Goal: Find specific page/section: Find specific page/section

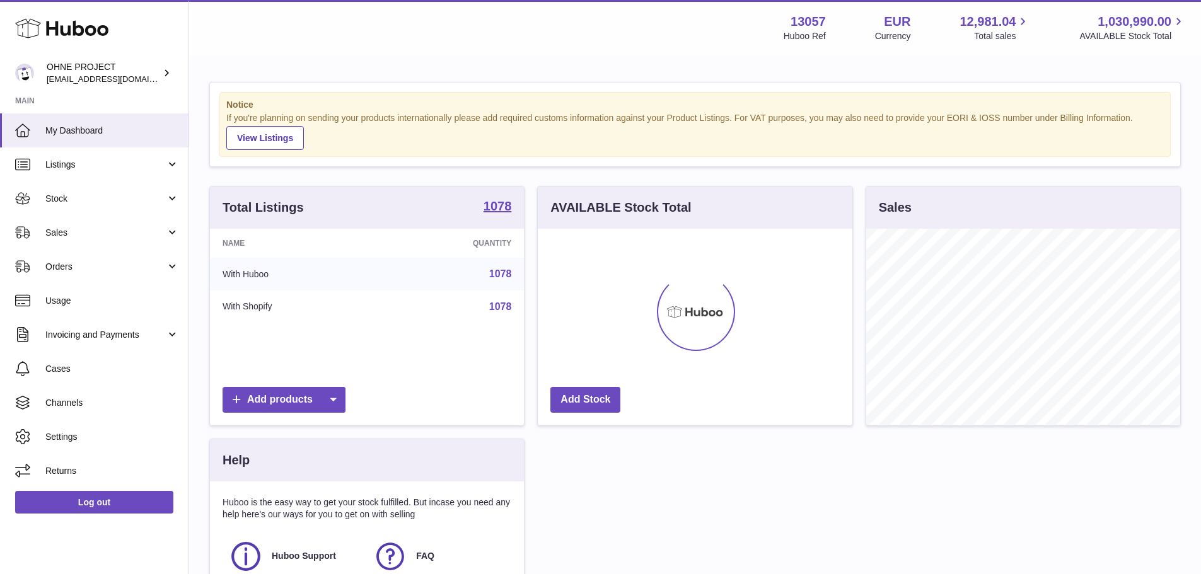
scroll to position [197, 315]
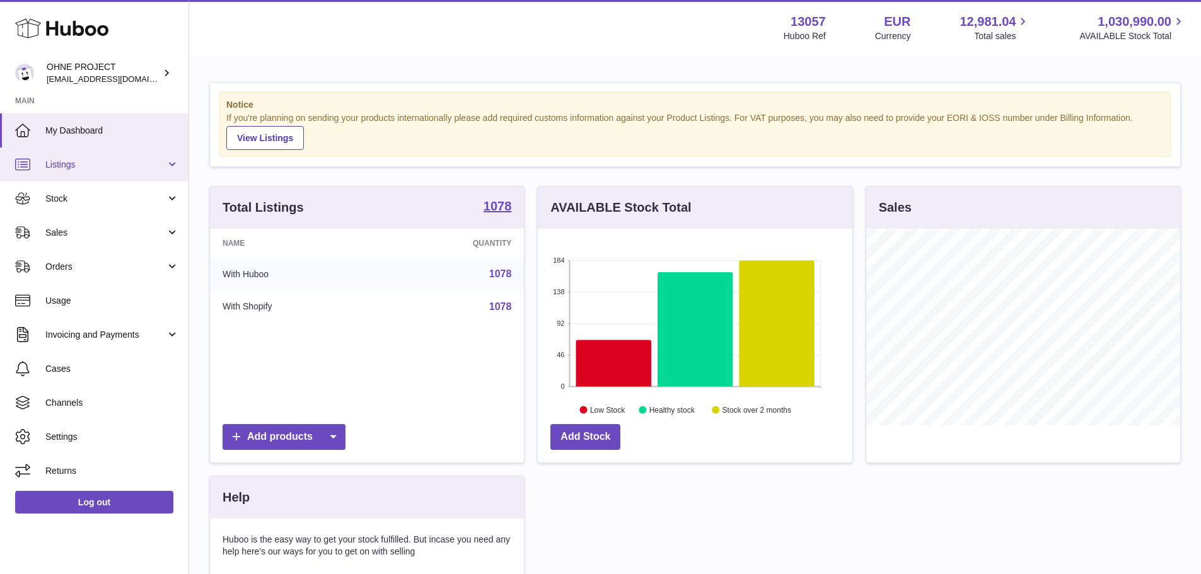
click at [110, 173] on link "Listings" at bounding box center [94, 164] width 188 height 34
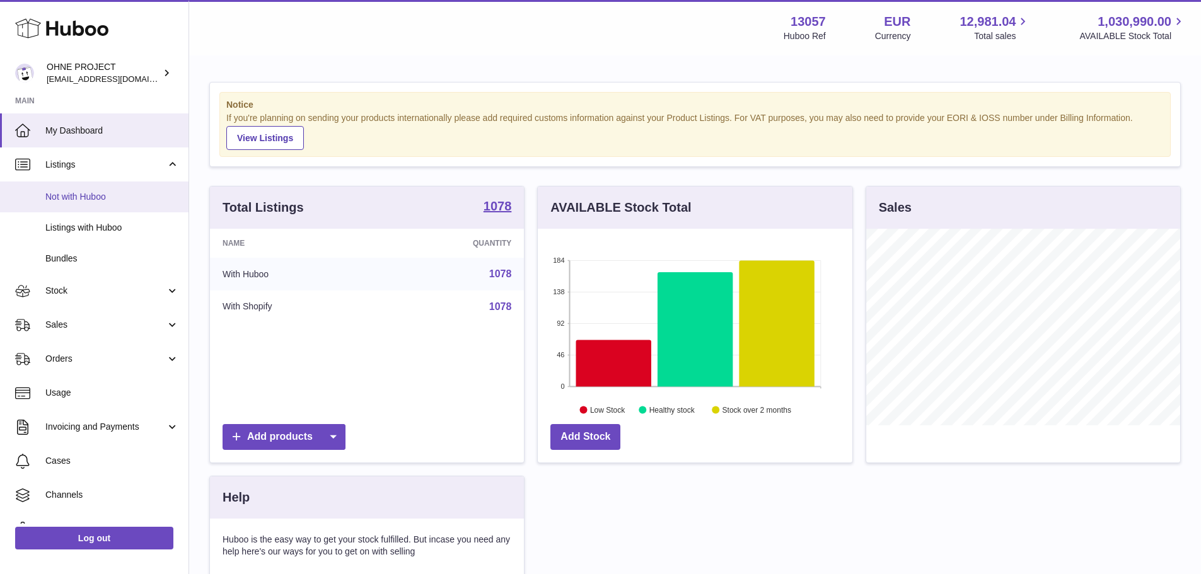
click at [112, 203] on link "Not with Huboo" at bounding box center [94, 197] width 188 height 31
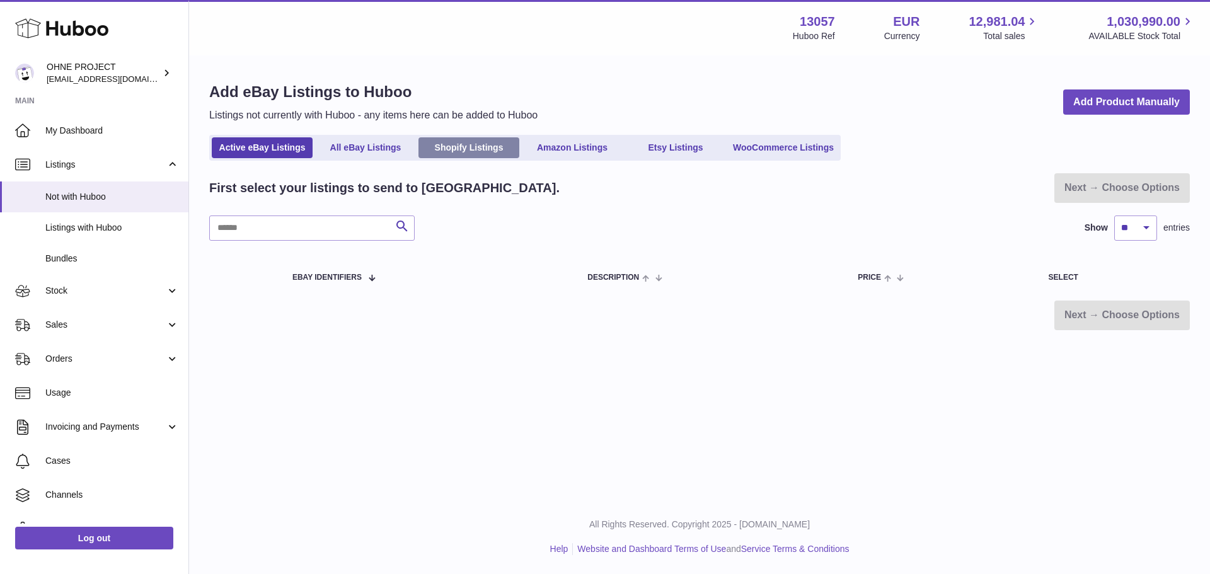
click at [448, 146] on link "Shopify Listings" at bounding box center [469, 147] width 101 height 21
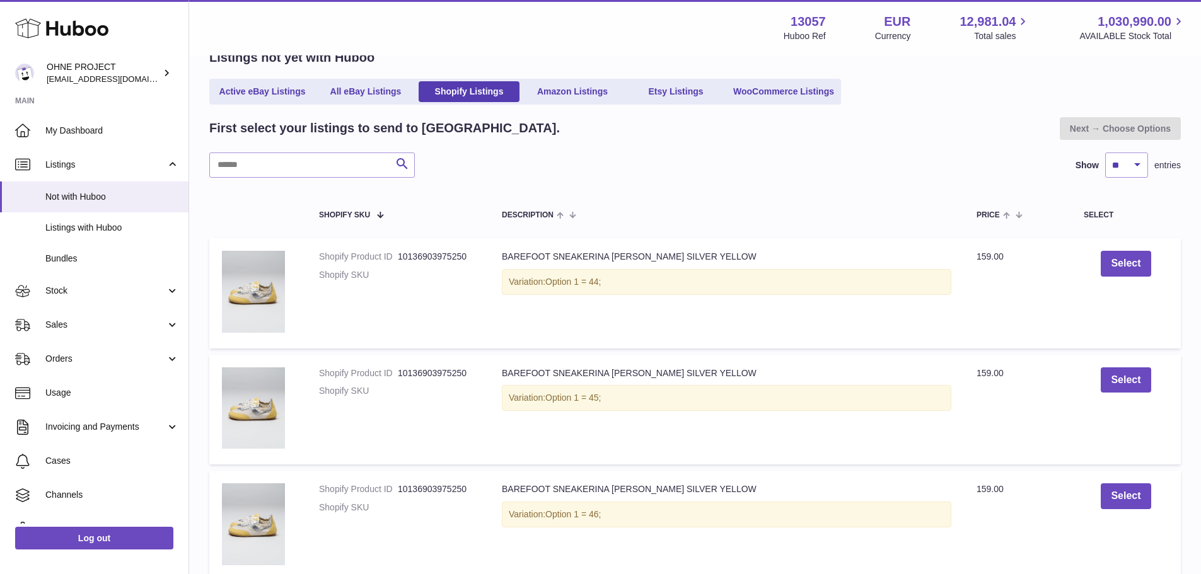
scroll to position [63, 0]
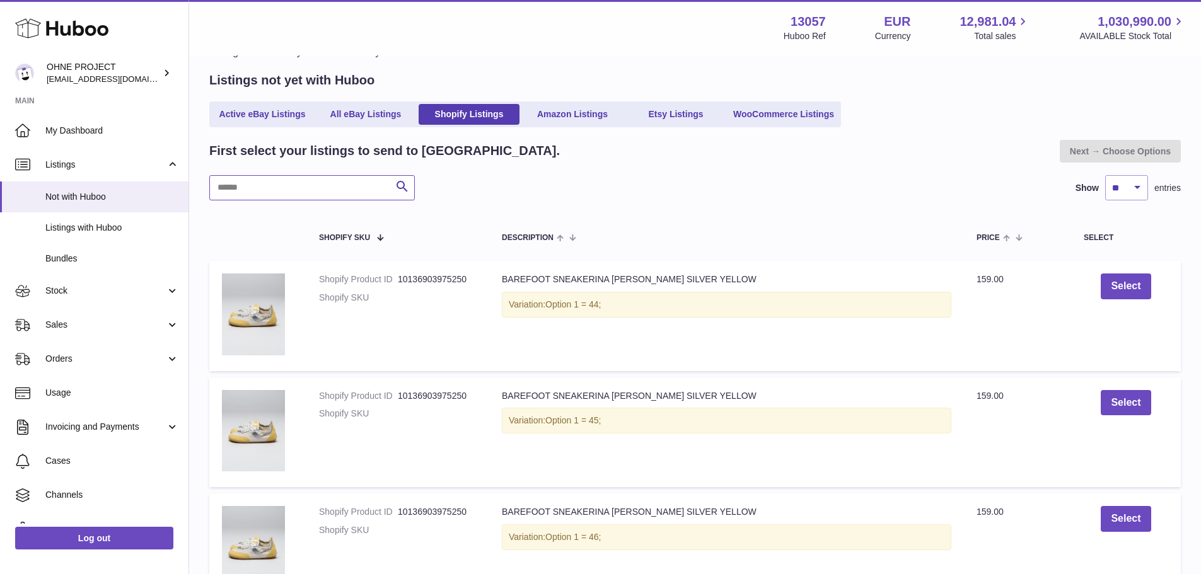
click at [316, 189] on input "text" at bounding box center [311, 187] width 205 height 25
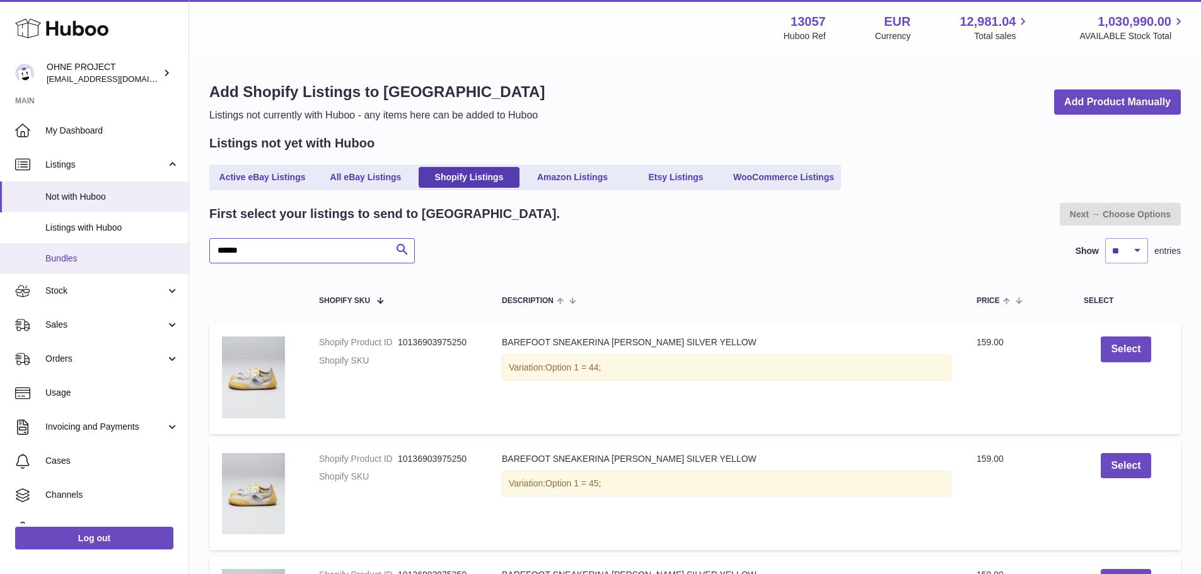
drag, startPoint x: 259, startPoint y: 253, endPoint x: 93, endPoint y: 253, distance: 166.4
type input "*******"
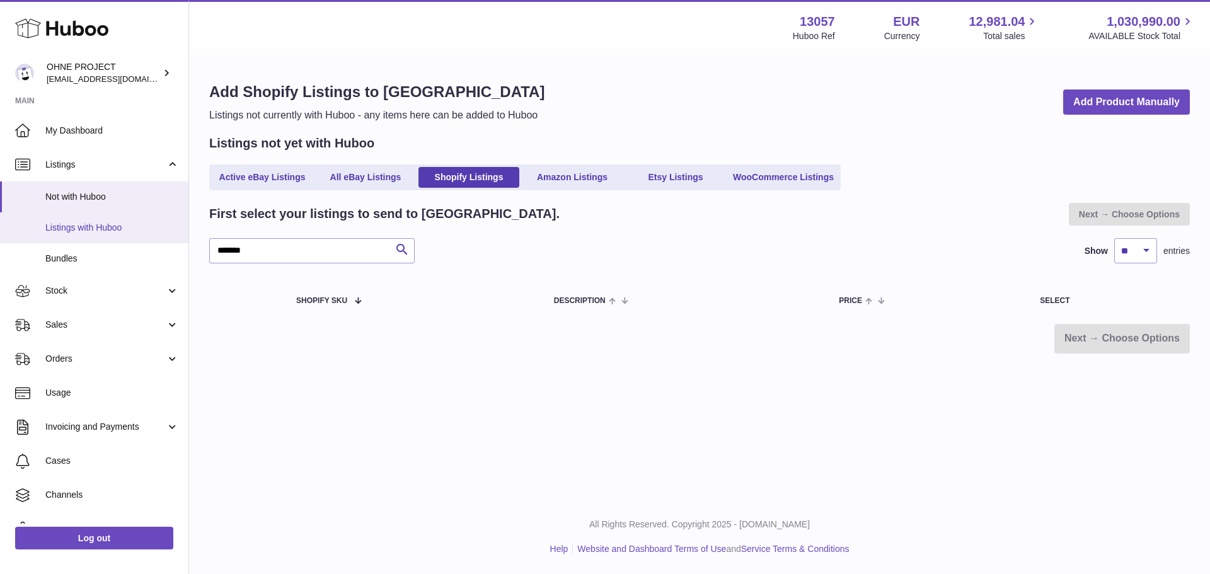
click at [93, 228] on span "Listings with Huboo" at bounding box center [112, 228] width 134 height 12
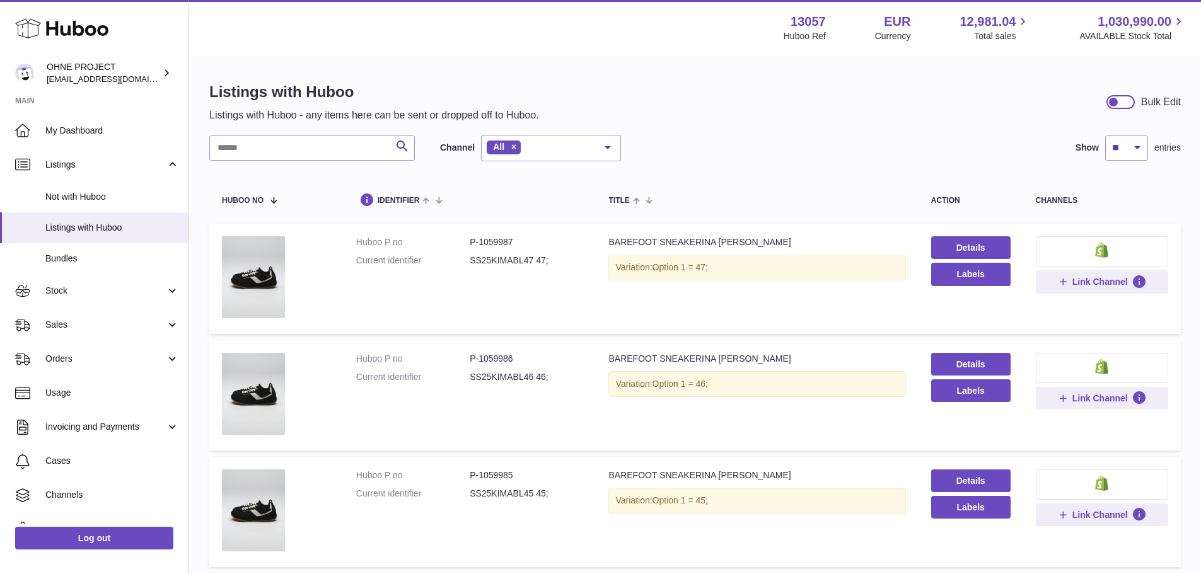
click at [363, 144] on input "text" at bounding box center [311, 148] width 205 height 25
type input "*******"
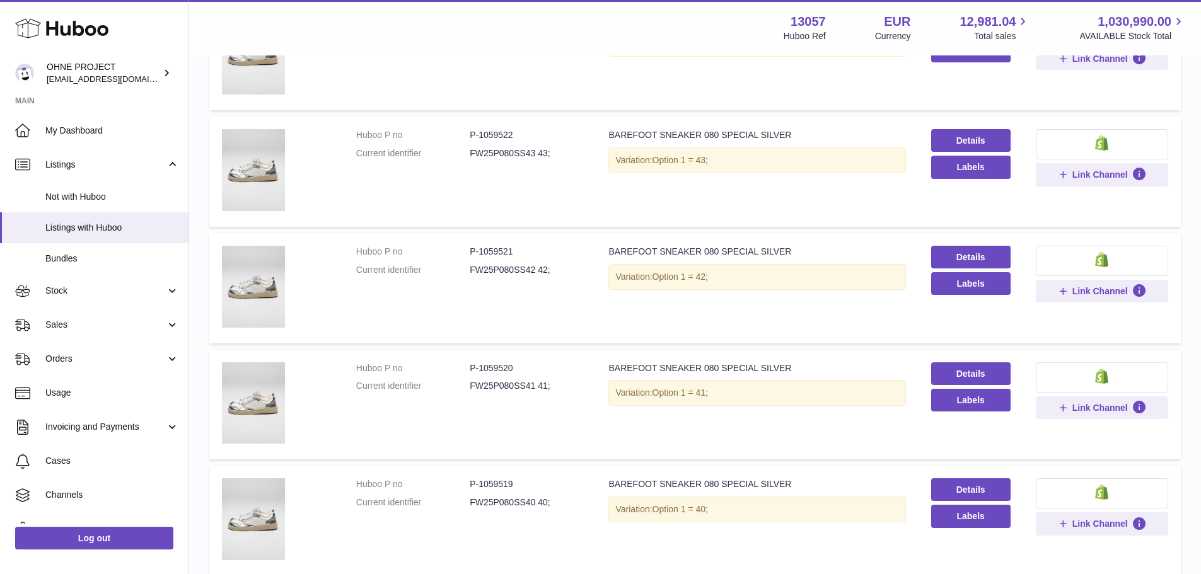
scroll to position [888, 0]
